Goal: Browse casually: Explore the website without a specific task or goal

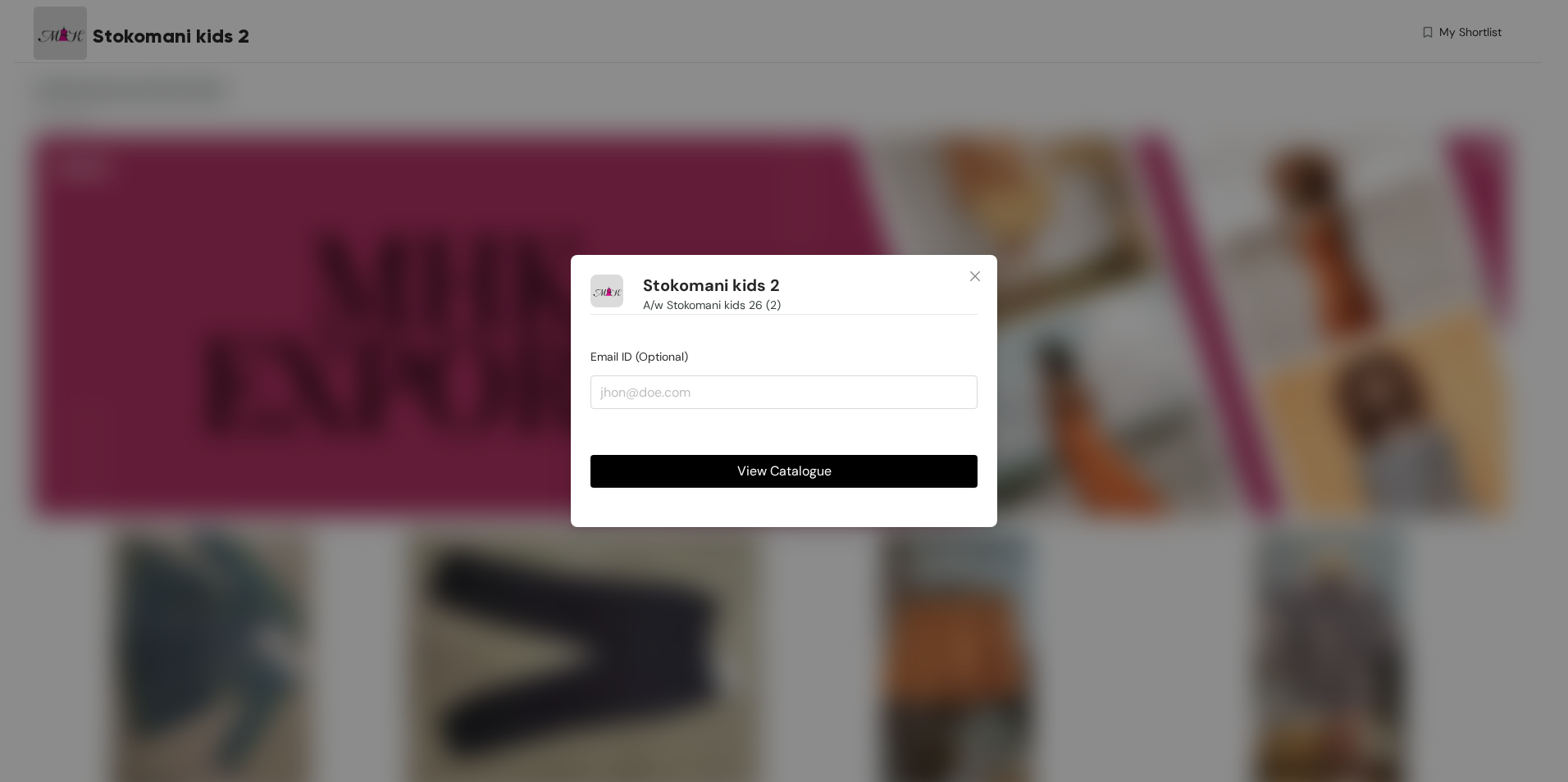
click at [741, 471] on span "View Catalogue" at bounding box center [784, 471] width 94 height 21
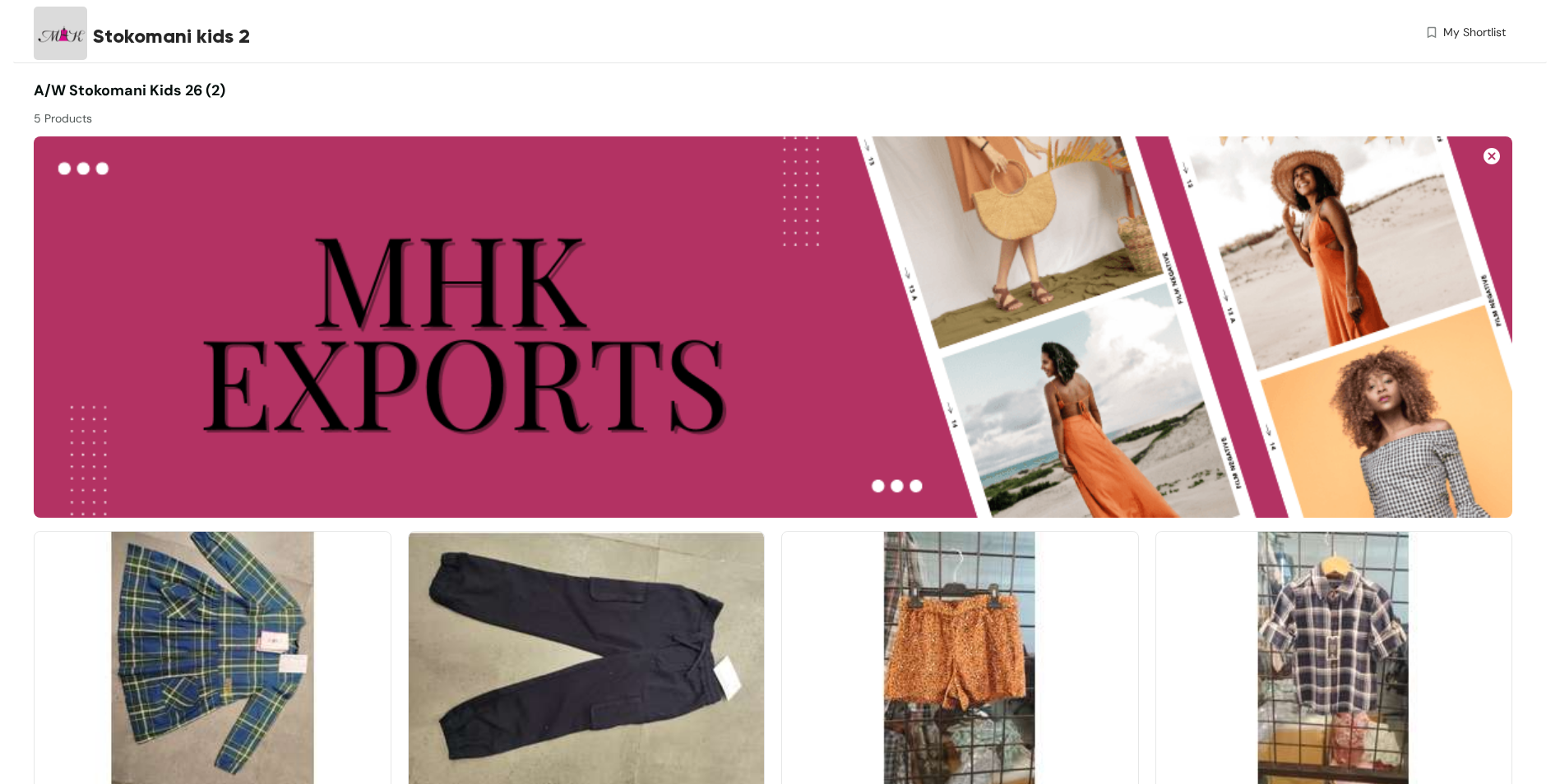
click at [1493, 158] on img at bounding box center [1491, 155] width 16 height 16
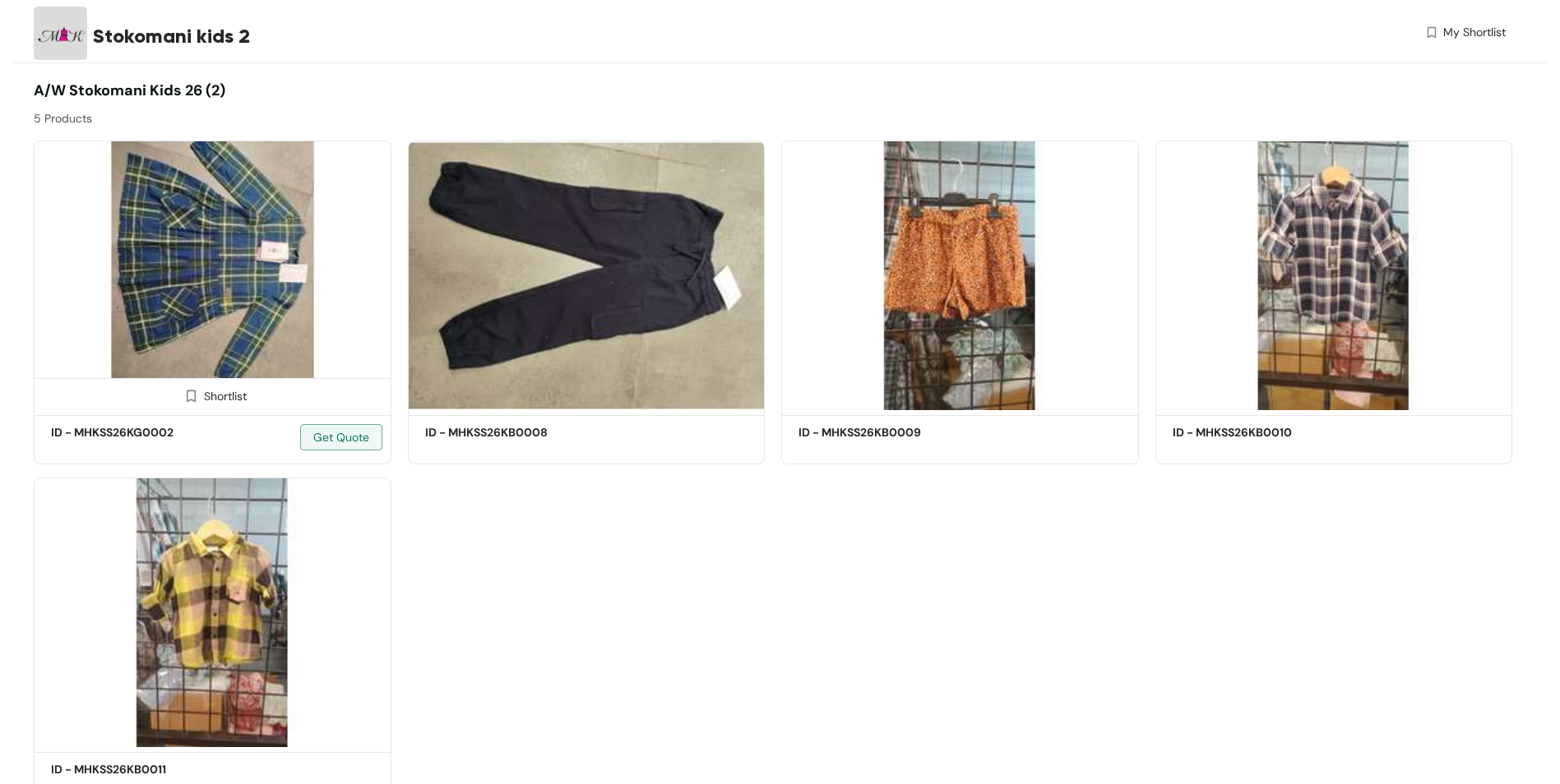
click at [233, 298] on img at bounding box center [212, 275] width 358 height 269
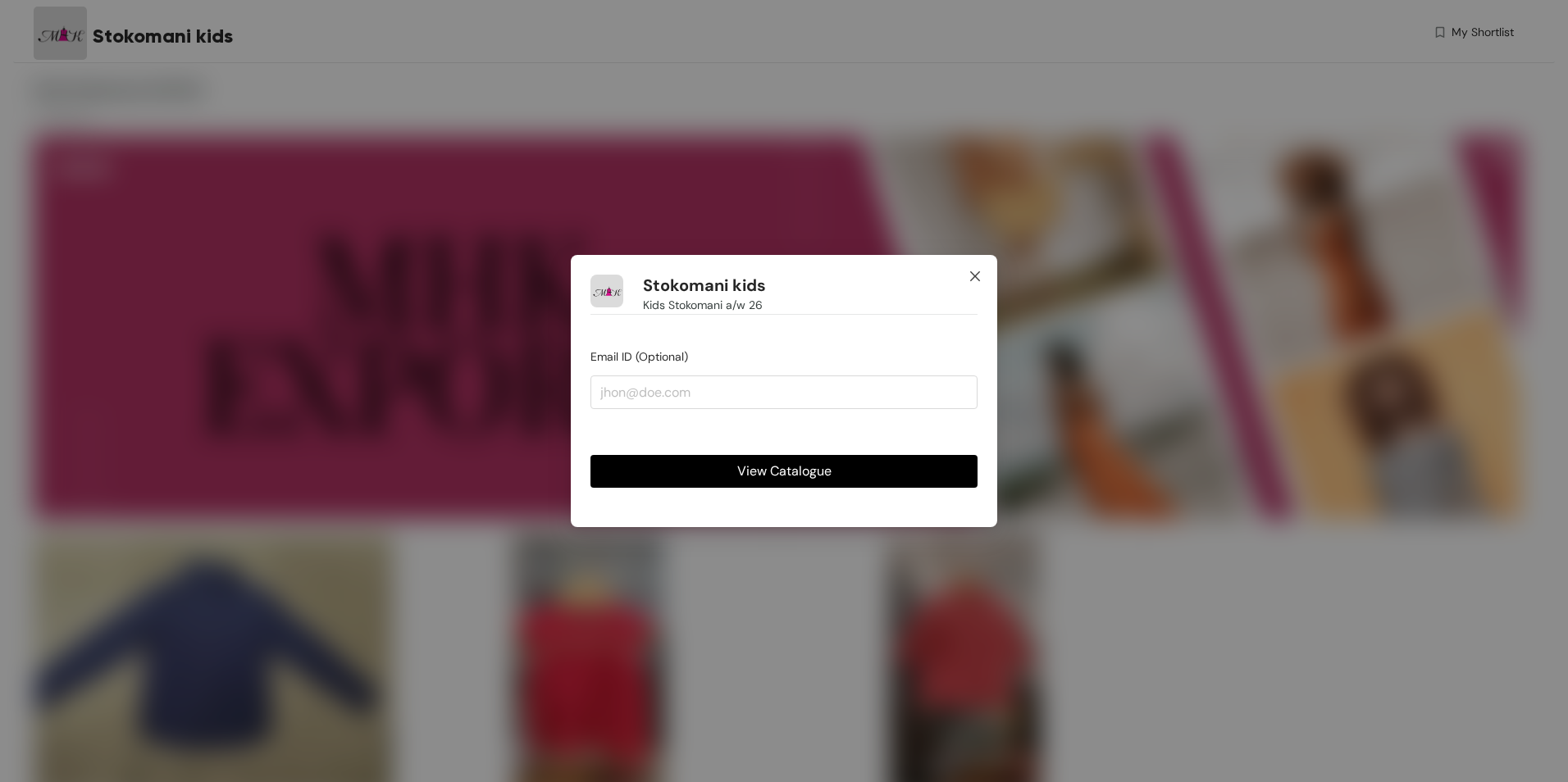
click at [971, 274] on icon "close" at bounding box center [974, 275] width 9 height 9
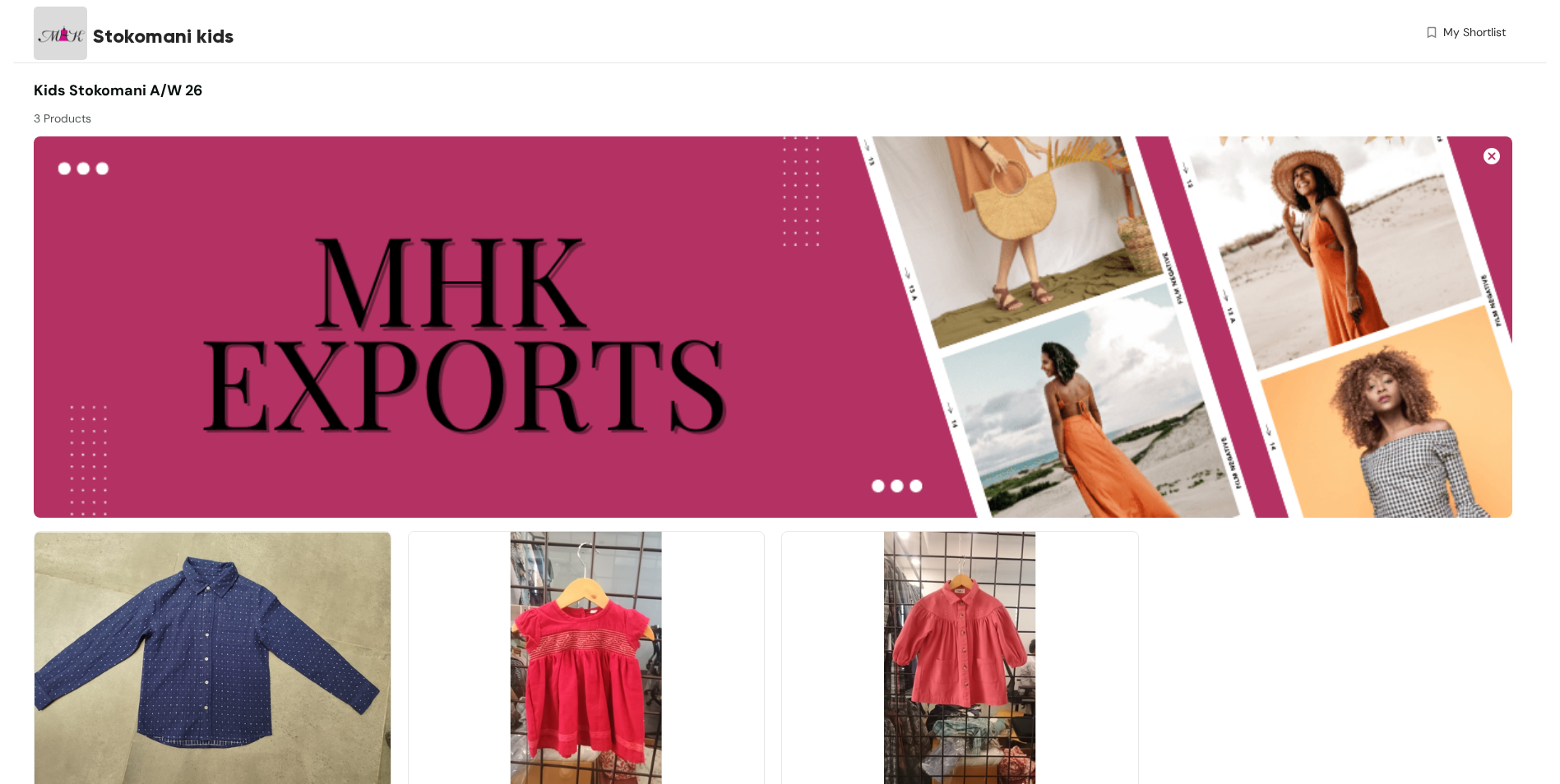
scroll to position [124, 0]
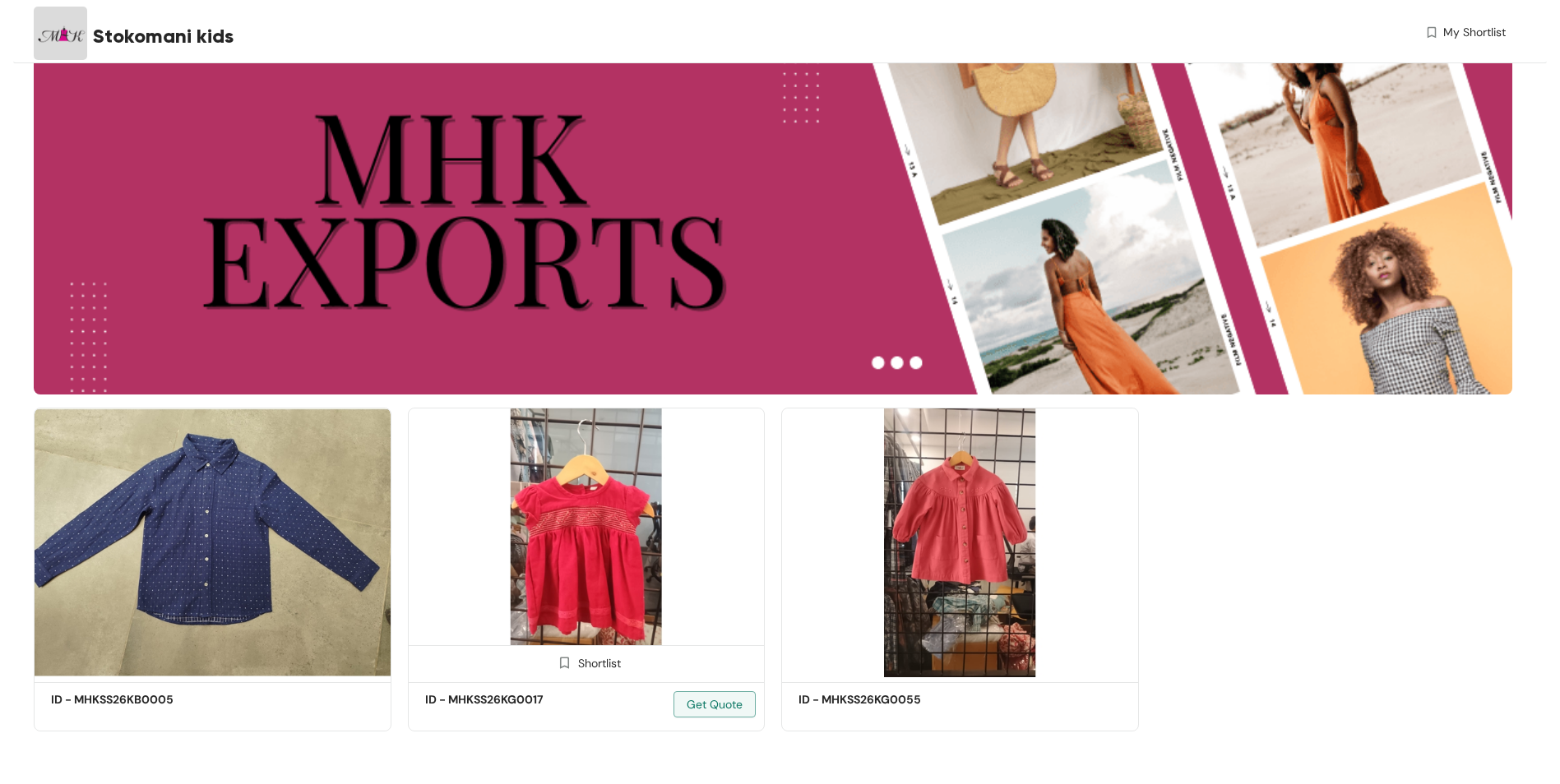
click at [629, 528] on img at bounding box center [586, 542] width 358 height 269
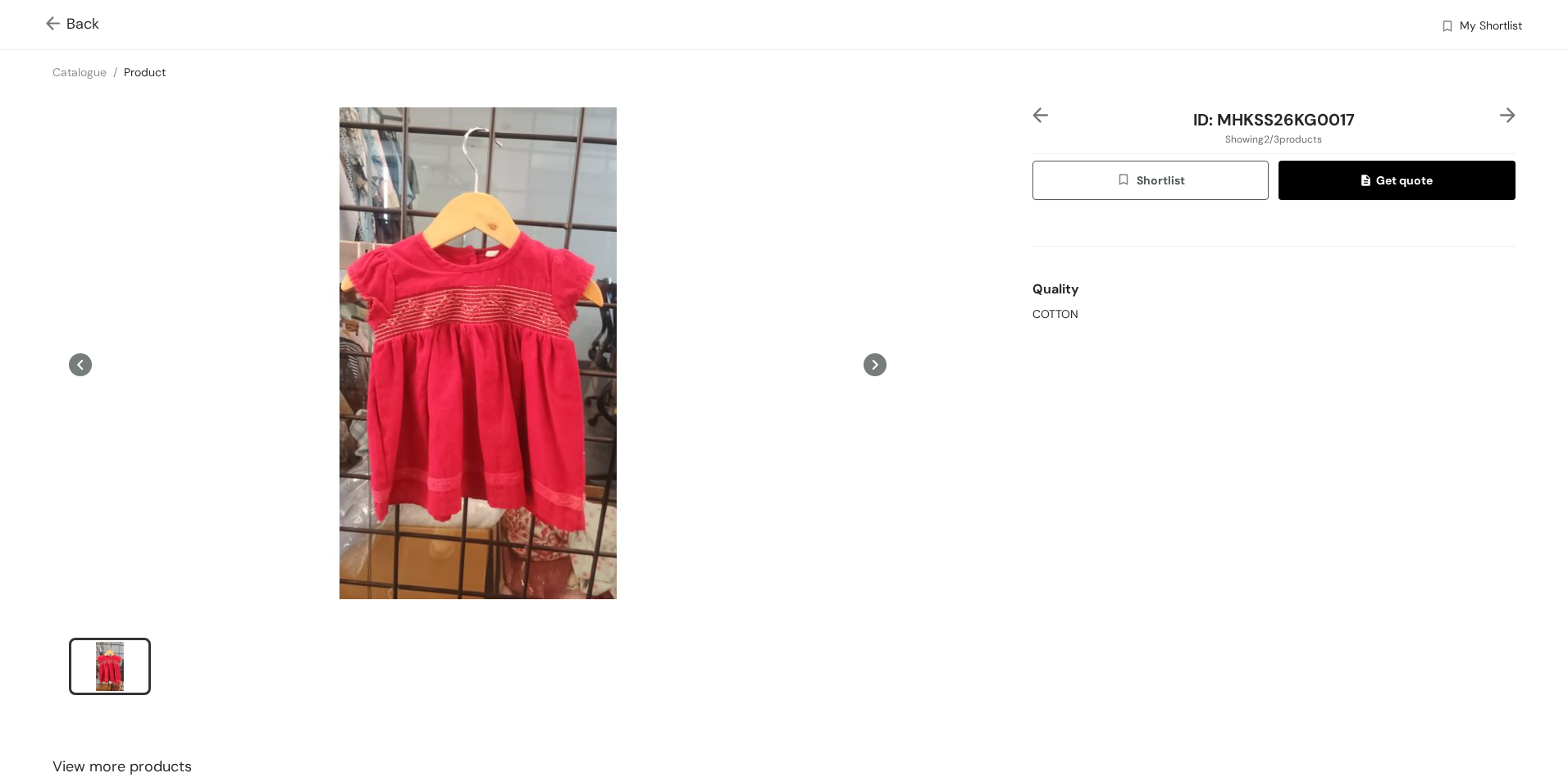
click at [1501, 115] on img at bounding box center [1507, 116] width 15 height 15
